Goal: Task Accomplishment & Management: Use online tool/utility

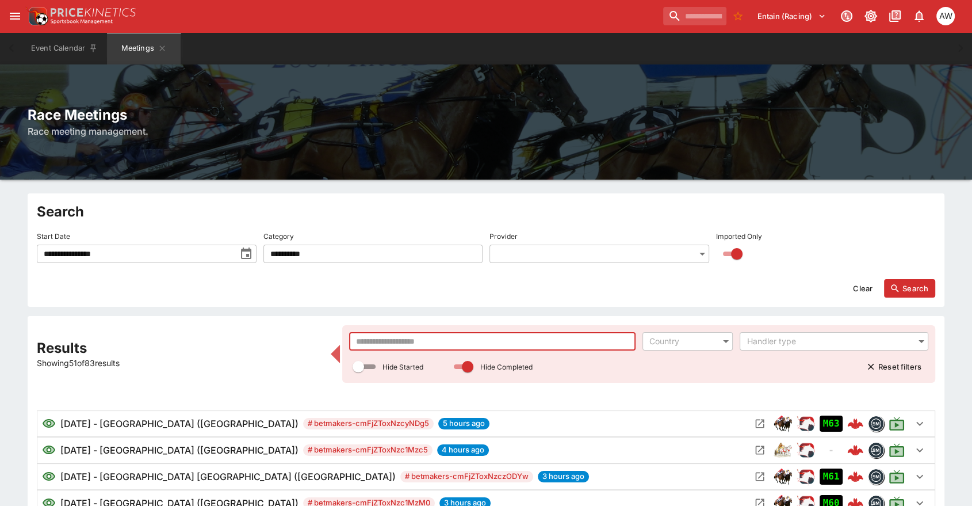
click at [429, 340] on input "text" at bounding box center [492, 341] width 286 height 18
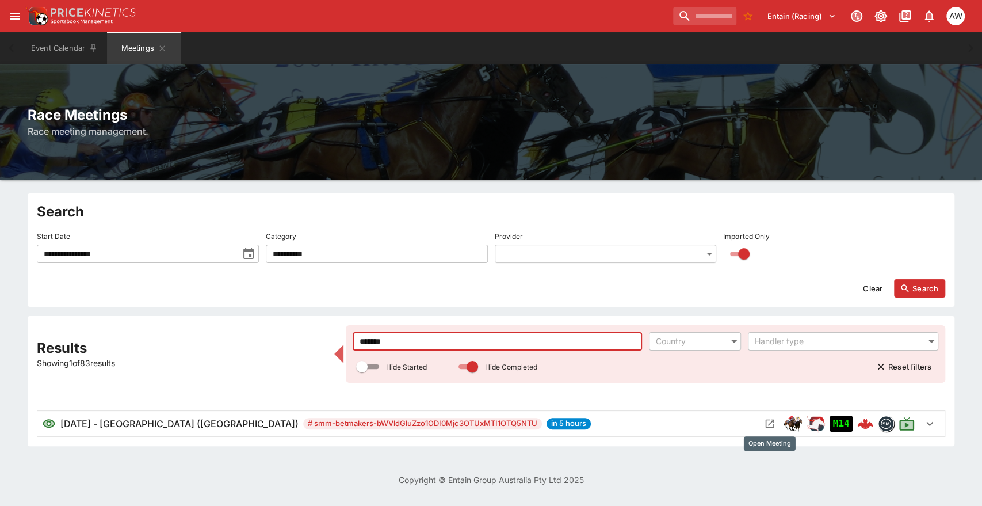
type input "*******"
click at [773, 426] on icon "Open Meeting" at bounding box center [770, 423] width 9 height 9
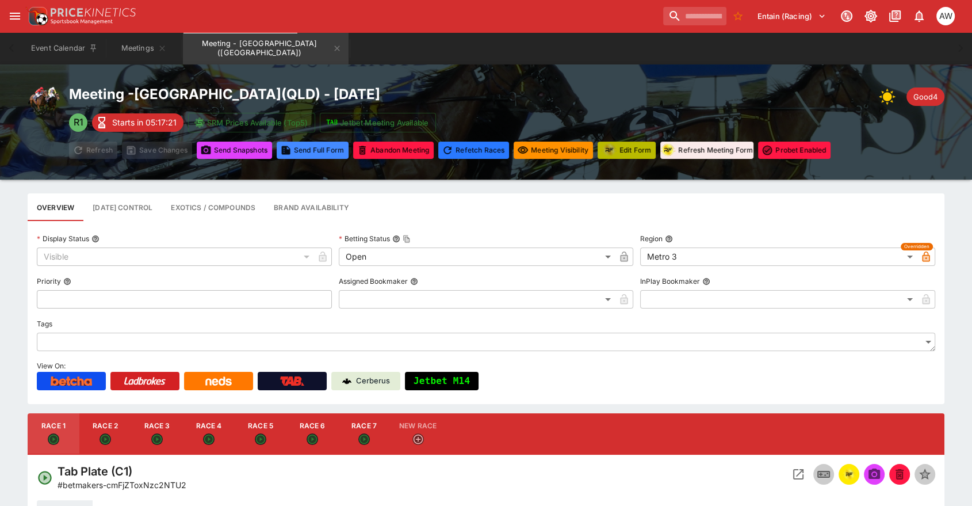
click at [633, 156] on button "Edit Form" at bounding box center [627, 150] width 58 height 17
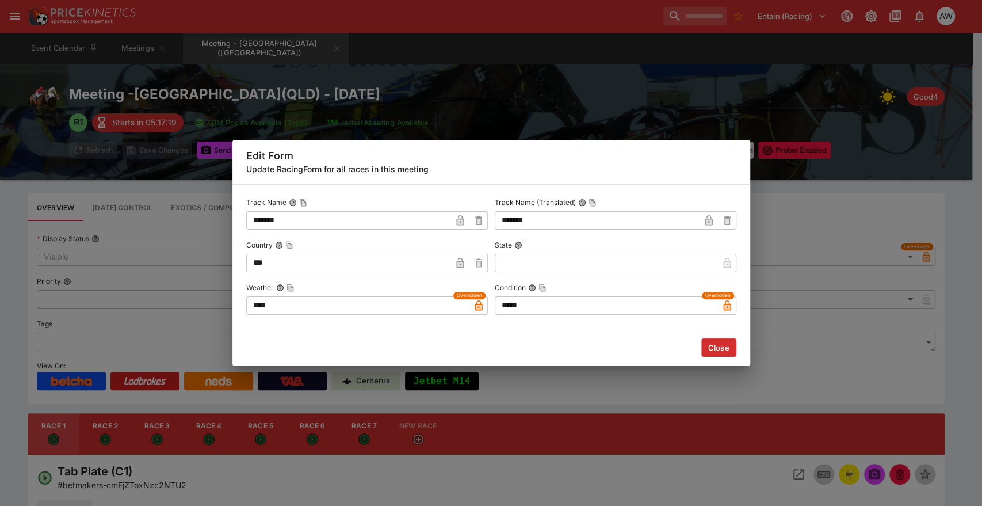
click at [726, 358] on div "Close" at bounding box center [491, 347] width 518 height 37
click at [727, 349] on button "Close" at bounding box center [718, 347] width 35 height 18
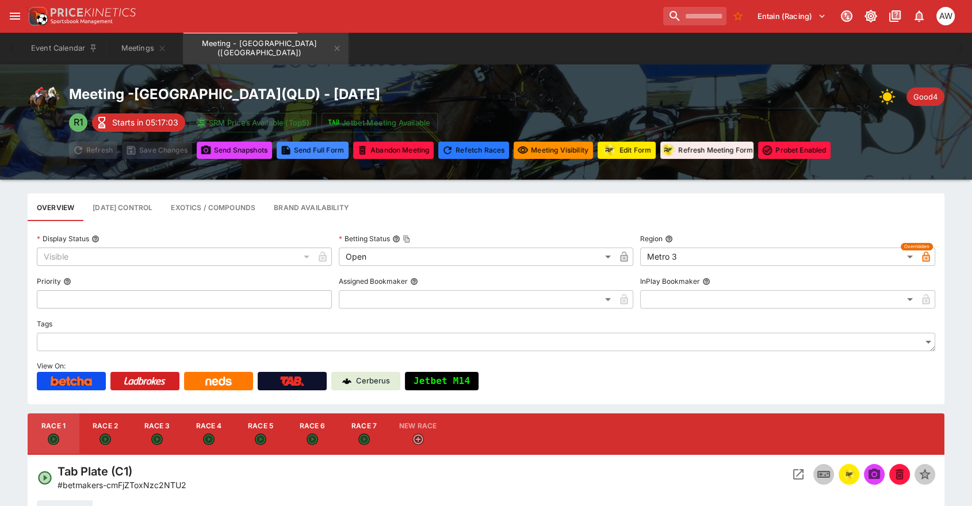
drag, startPoint x: 181, startPoint y: 430, endPoint x: 572, endPoint y: 472, distance: 394.0
click at [181, 430] on button "Race 3" at bounding box center [157, 433] width 52 height 41
type input "**********"
click at [796, 476] on icon "Open Event" at bounding box center [798, 474] width 10 height 10
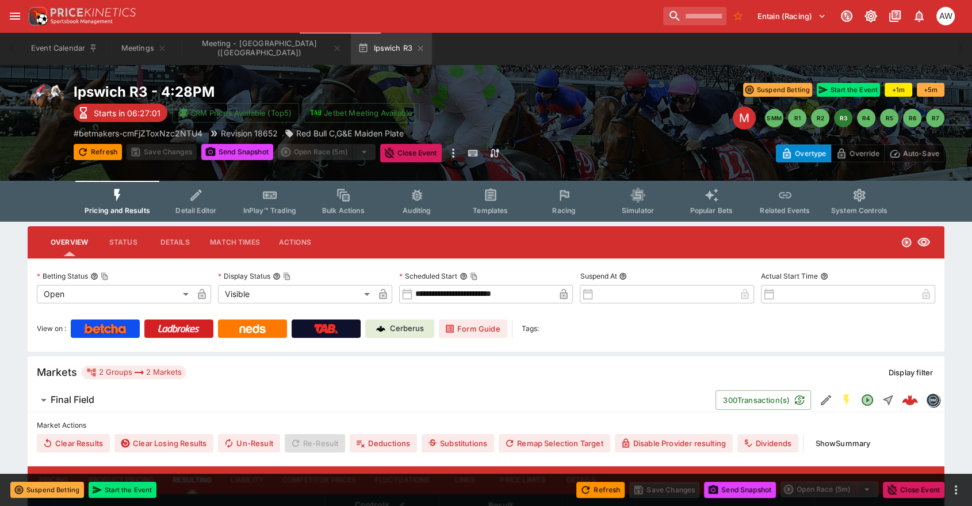
click at [566, 204] on button "Racing" at bounding box center [565, 201] width 74 height 41
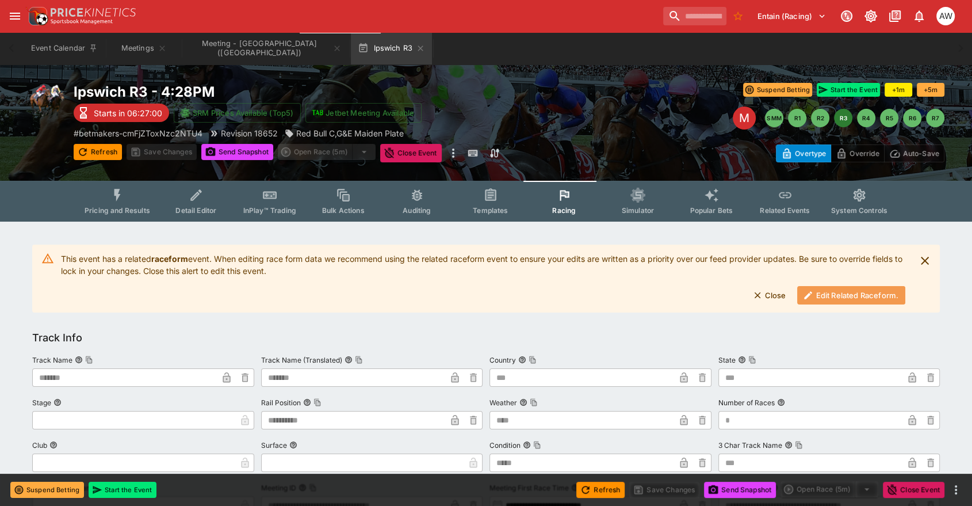
click at [823, 298] on button "Edit Related Raceform." at bounding box center [851, 295] width 108 height 18
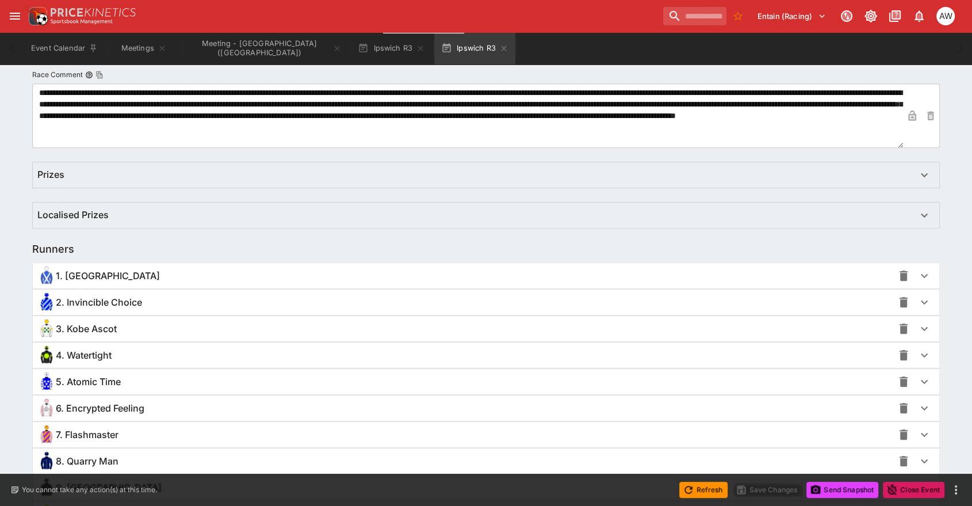
click at [132, 271] on div "1. [GEOGRAPHIC_DATA]" at bounding box center [465, 275] width 856 height 18
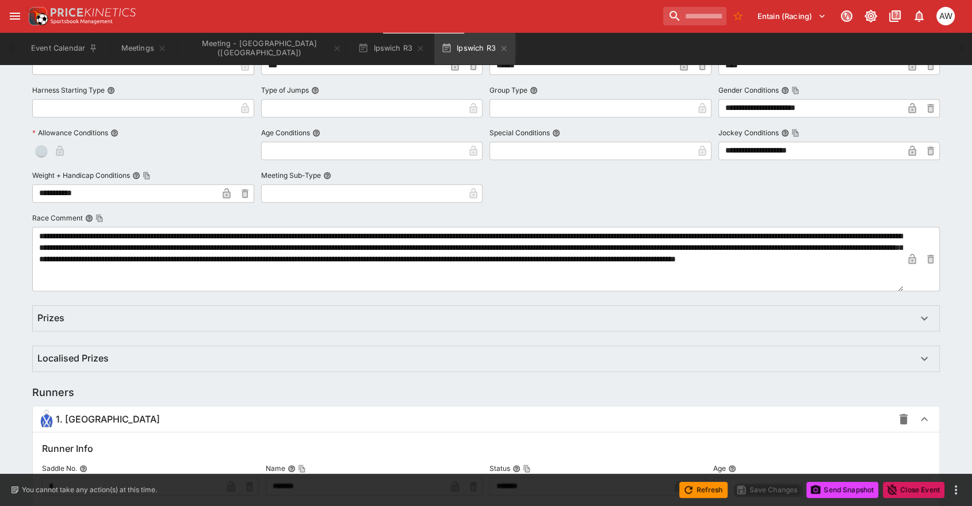
scroll to position [383, 0]
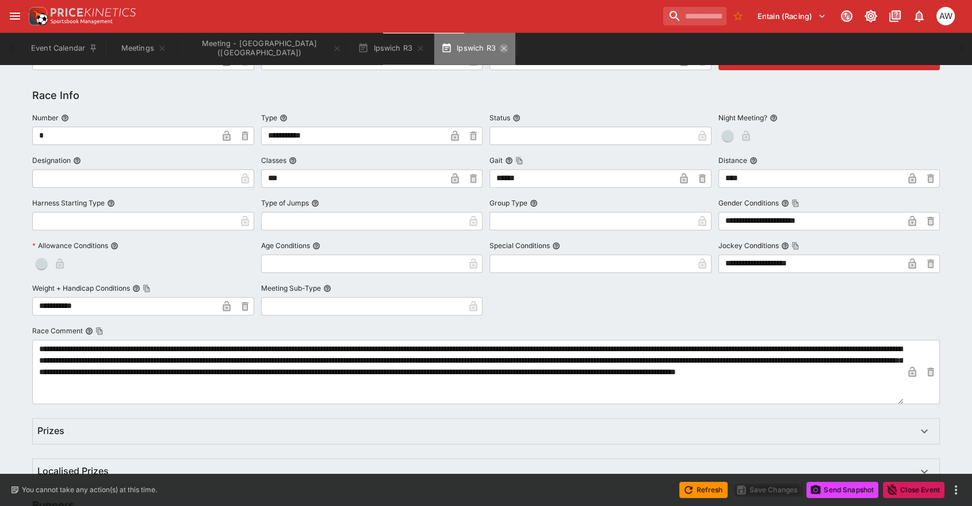
click at [499, 49] on icon "button" at bounding box center [503, 48] width 9 height 9
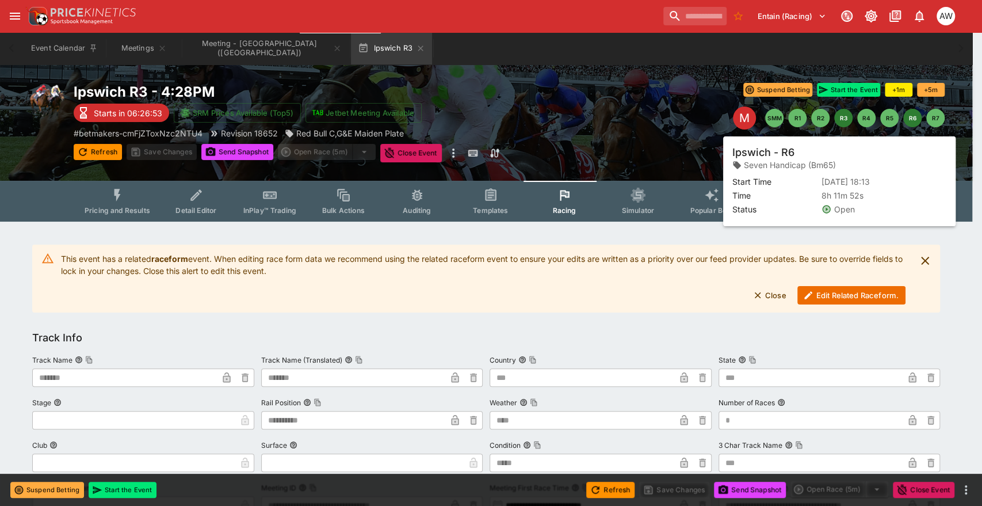
click at [908, 120] on button "R6" at bounding box center [912, 118] width 18 height 18
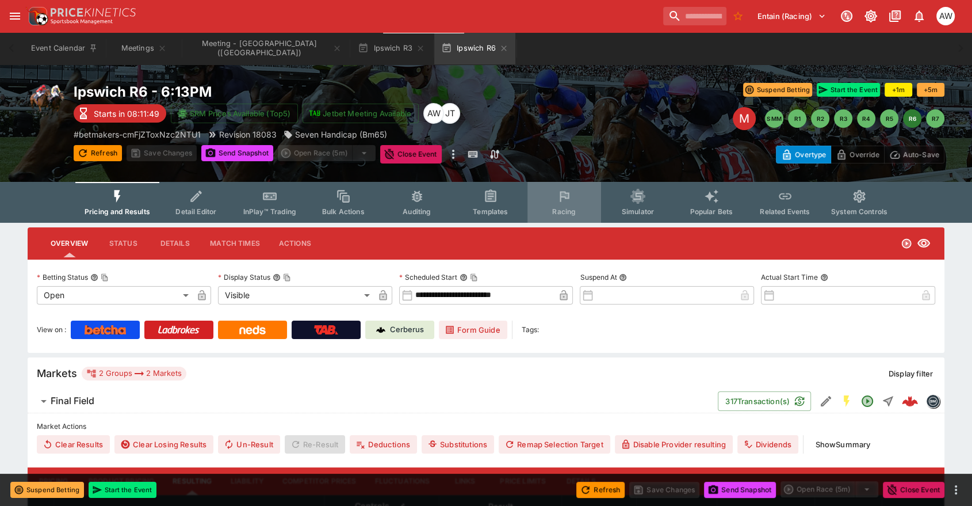
click at [575, 198] on button "Racing" at bounding box center [565, 202] width 74 height 41
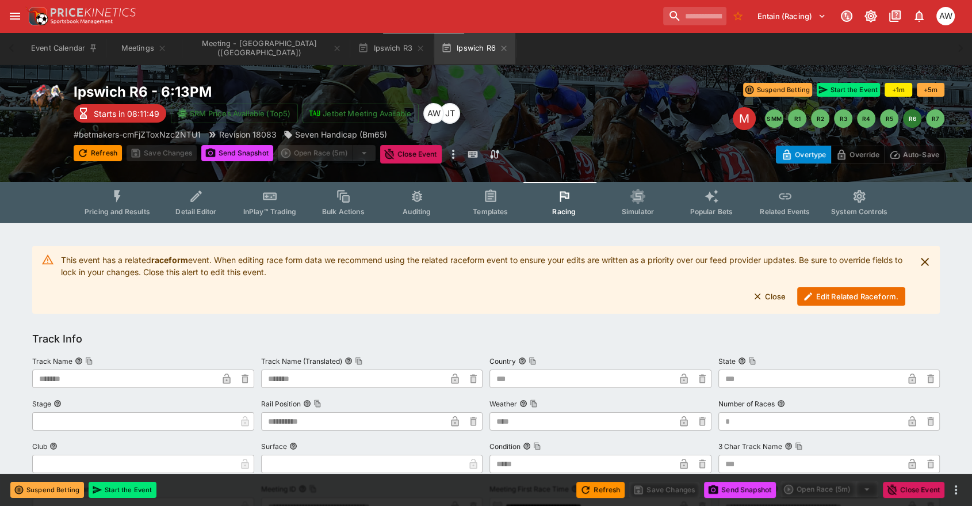
click at [804, 293] on icon "button" at bounding box center [808, 296] width 10 height 10
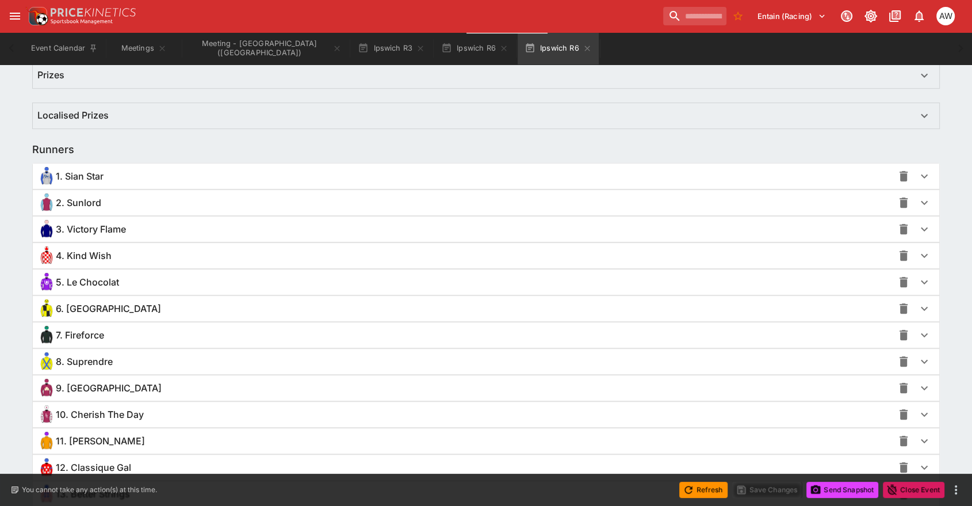
scroll to position [831, 0]
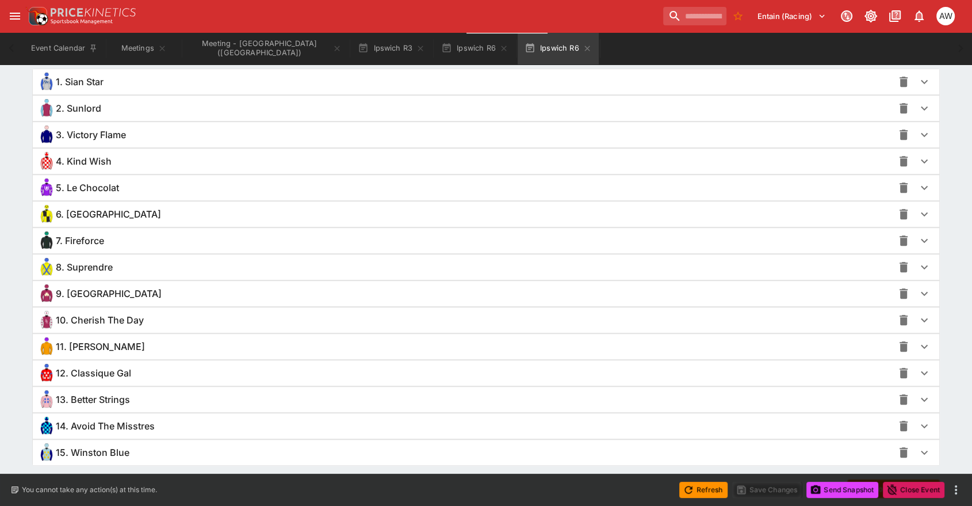
click at [142, 459] on div "15. Winston Blue" at bounding box center [486, 452] width 907 height 25
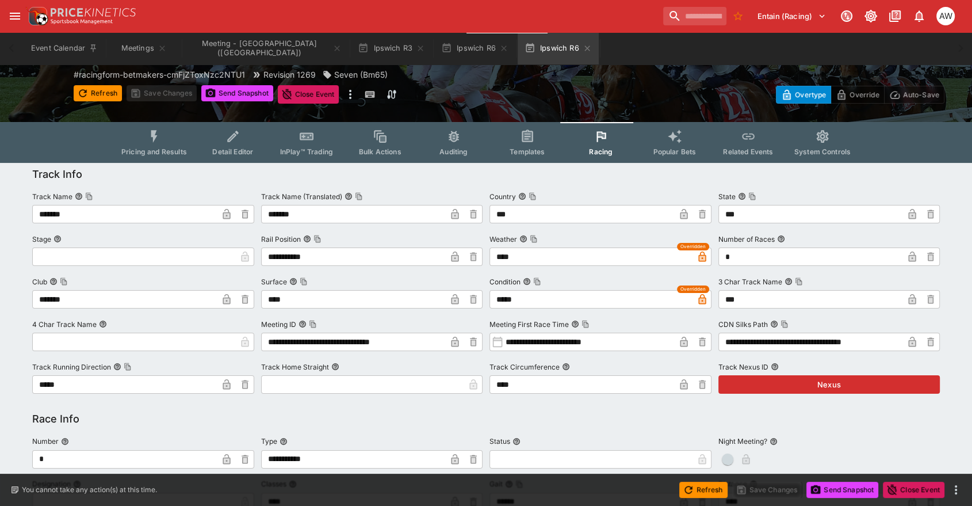
scroll to position [0, 0]
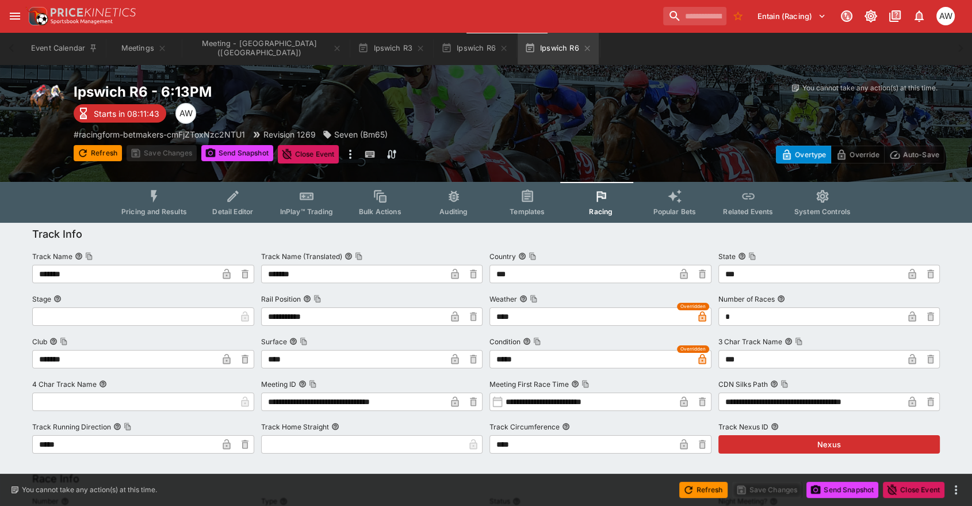
drag, startPoint x: 538, startPoint y: 47, endPoint x: 556, endPoint y: 59, distance: 22.0
click at [583, 47] on icon "button" at bounding box center [587, 48] width 9 height 9
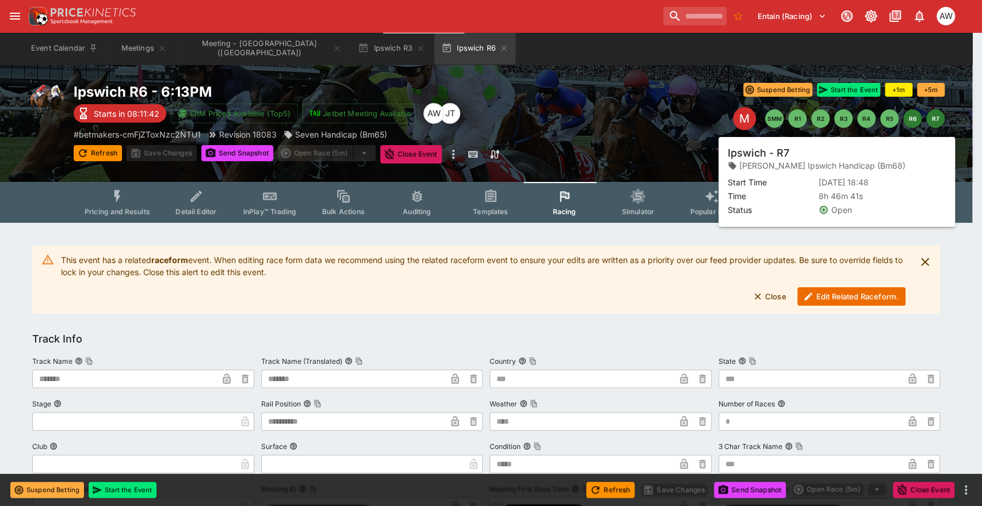
click at [931, 124] on button "R7" at bounding box center [935, 118] width 18 height 18
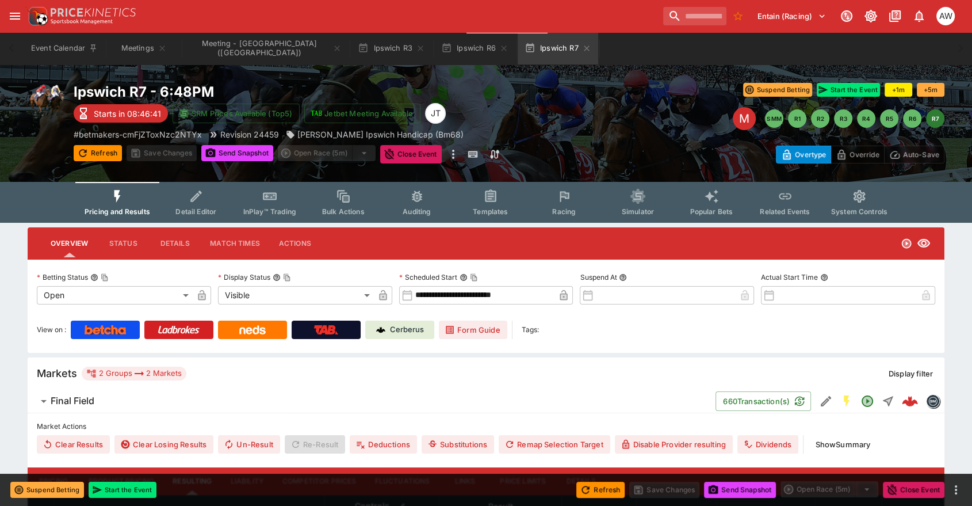
click at [564, 207] on span "Racing" at bounding box center [564, 211] width 24 height 9
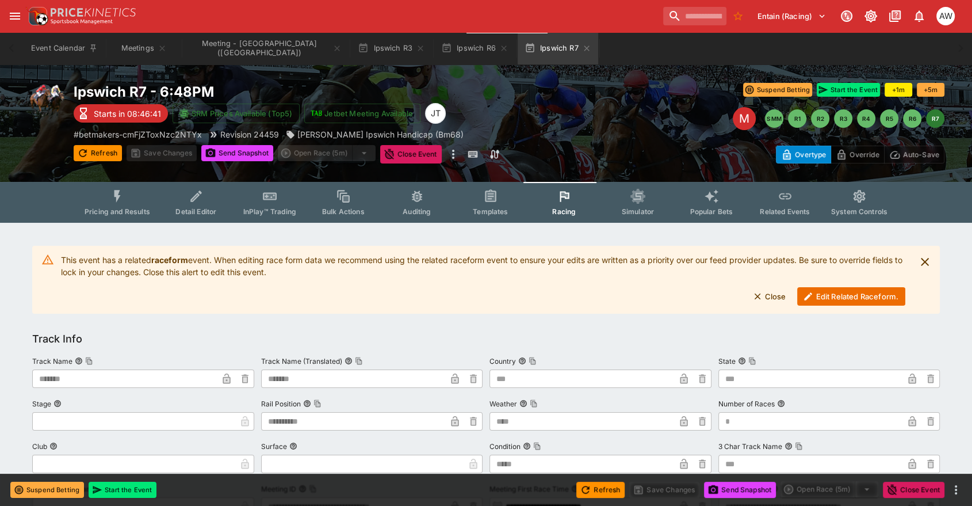
click at [832, 298] on button "Edit Related Raceform." at bounding box center [851, 296] width 108 height 18
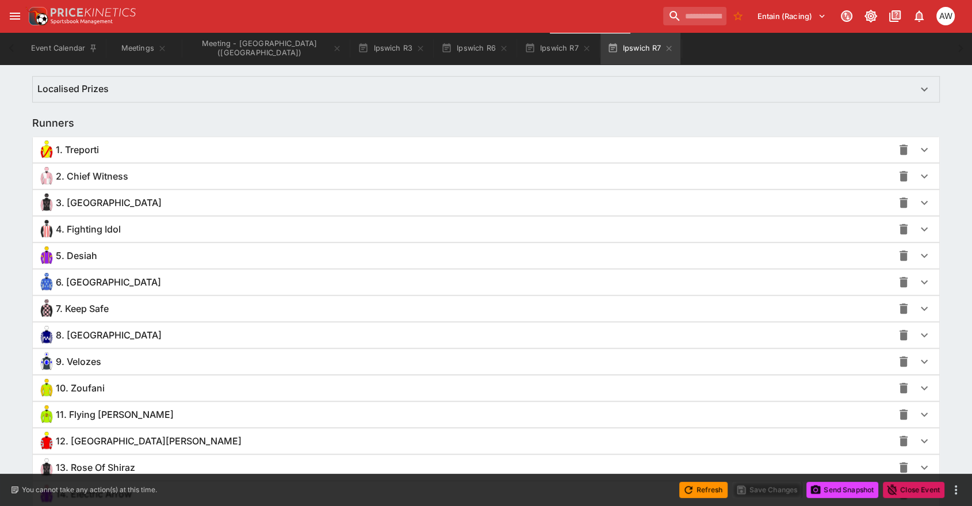
scroll to position [866, 0]
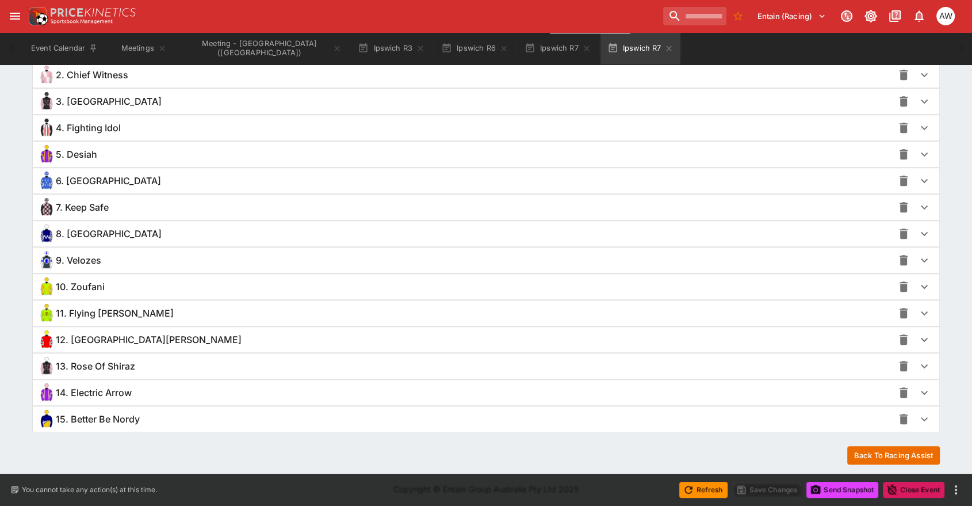
click at [222, 414] on div "15. Better Be Nordy" at bounding box center [465, 419] width 856 height 18
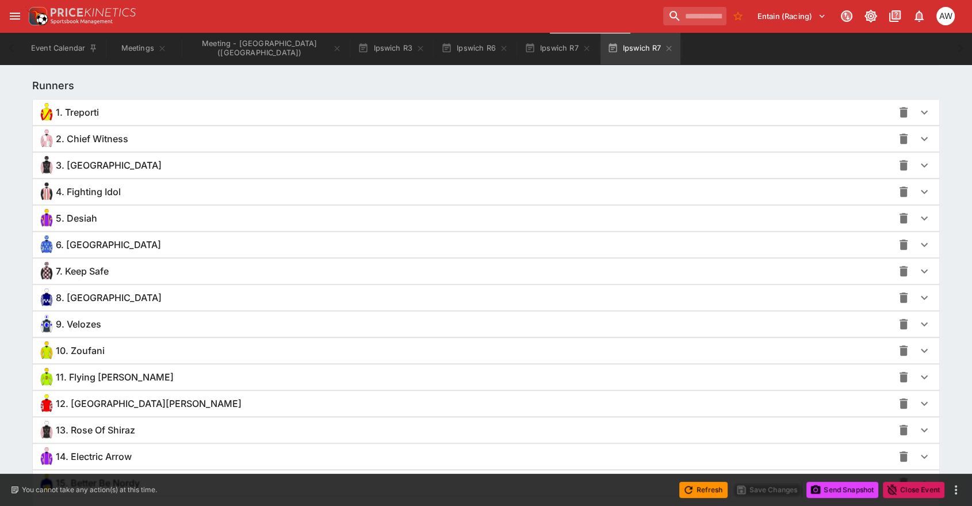
scroll to position [419, 0]
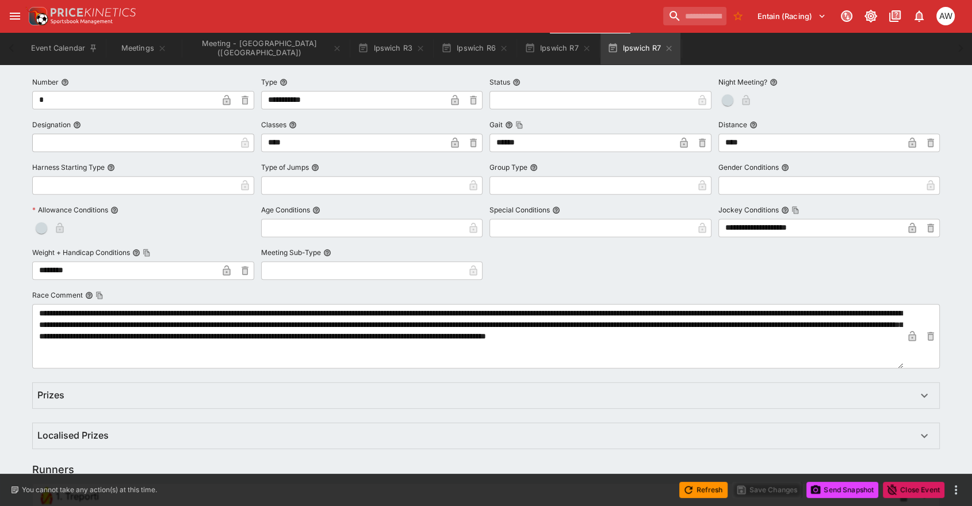
click at [664, 45] on icon "button" at bounding box center [668, 48] width 9 height 9
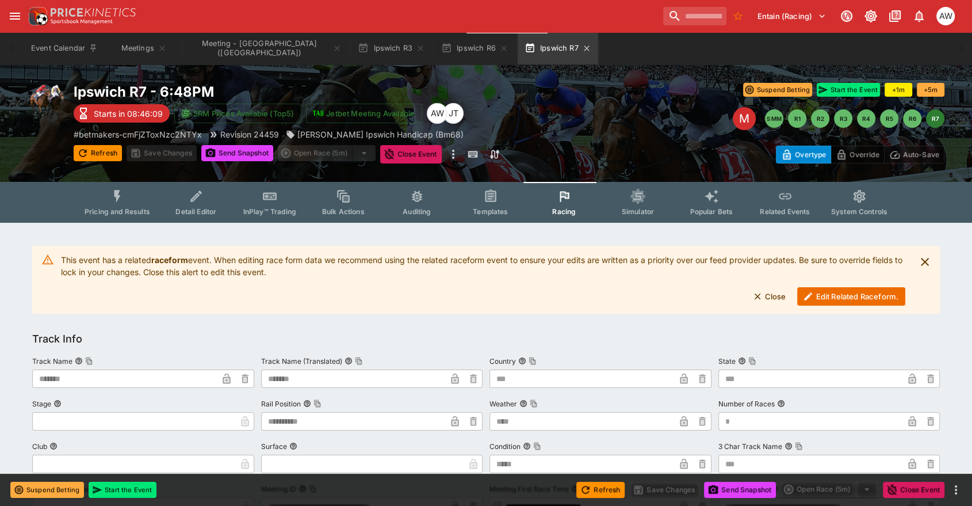
click at [529, 48] on button "Ipswich R7" at bounding box center [558, 48] width 81 height 32
click at [582, 48] on icon "button" at bounding box center [586, 48] width 9 height 9
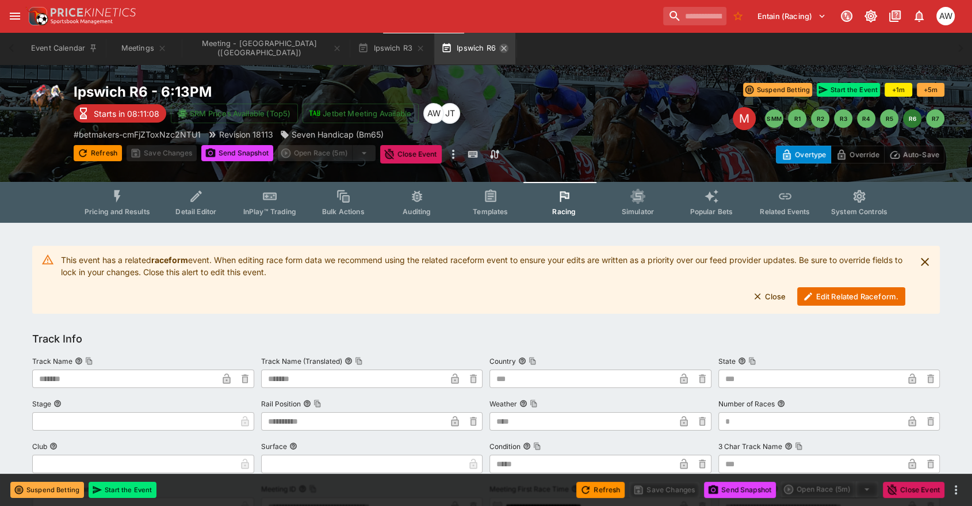
click at [499, 50] on icon "button" at bounding box center [503, 48] width 9 height 9
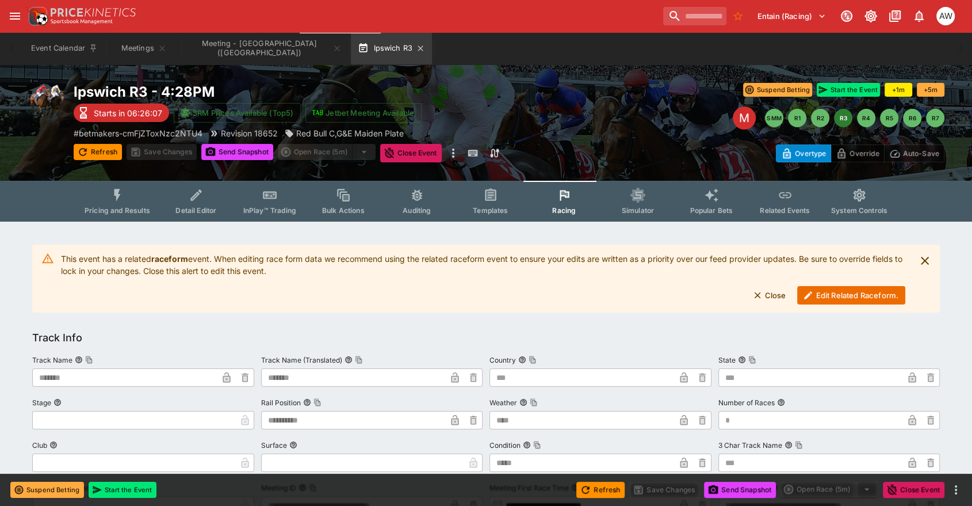
click at [416, 50] on icon "button" at bounding box center [420, 48] width 9 height 9
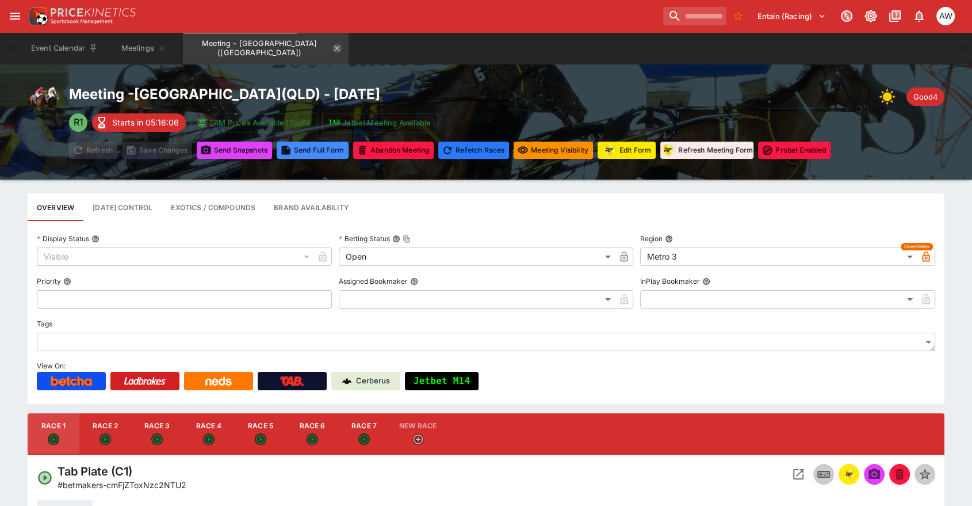
click at [333, 47] on icon "Meeting - Ipswich (AUS)" at bounding box center [337, 48] width 9 height 9
